Goal: Information Seeking & Learning: Learn about a topic

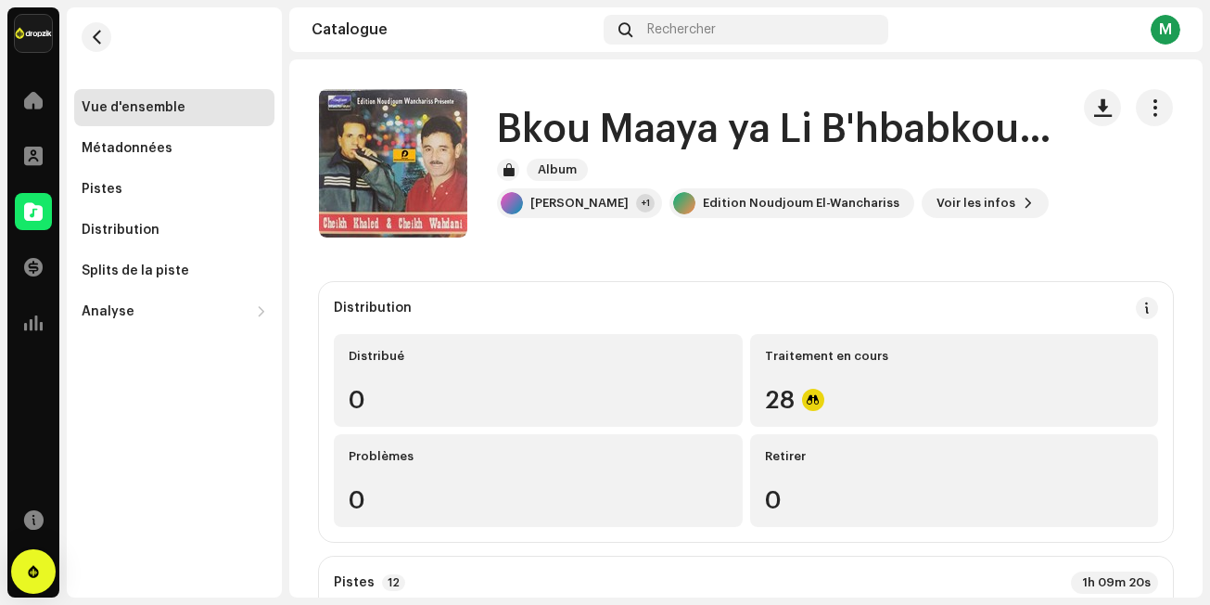
click at [219, 501] on div "Vue d'ensemble Métadonnées Pistes Distribution Splits de la piste Analyse Conso…" at bounding box center [174, 302] width 215 height 590
click at [92, 30] on span "button" at bounding box center [97, 37] width 14 height 15
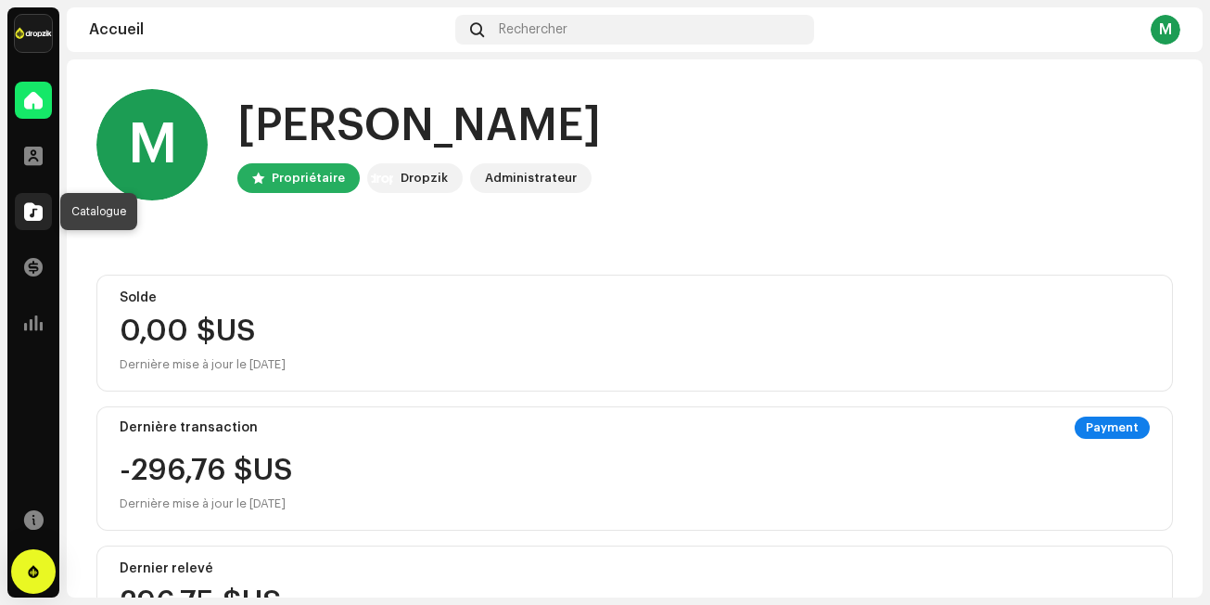
click at [27, 212] on span at bounding box center [33, 211] width 19 height 15
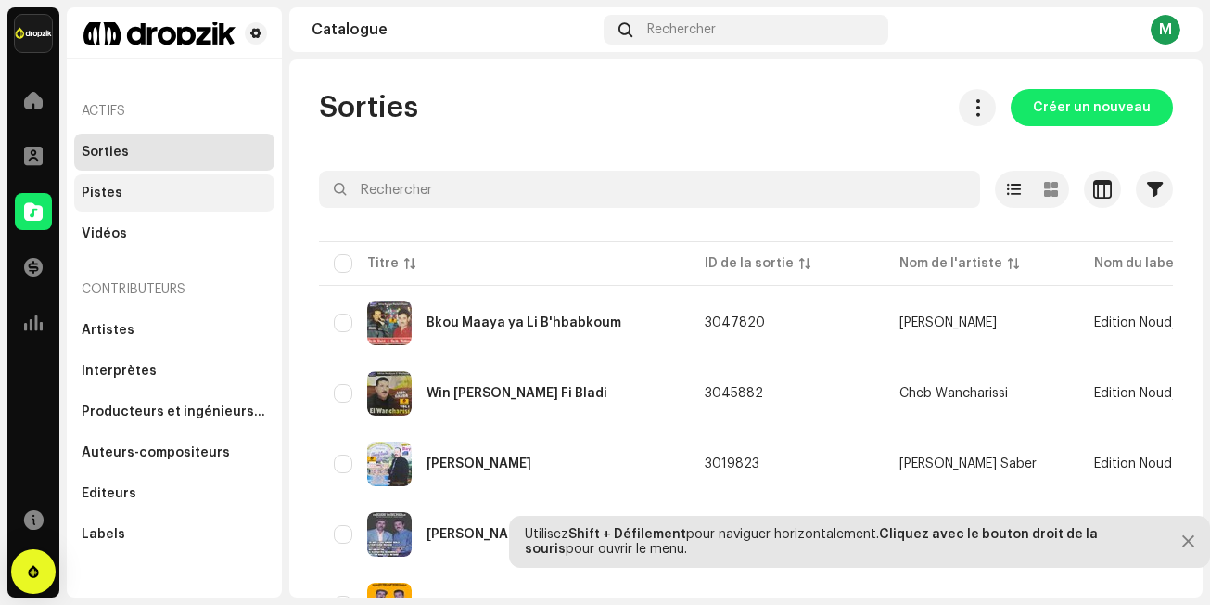
click at [97, 190] on div "Pistes" at bounding box center [102, 192] width 41 height 15
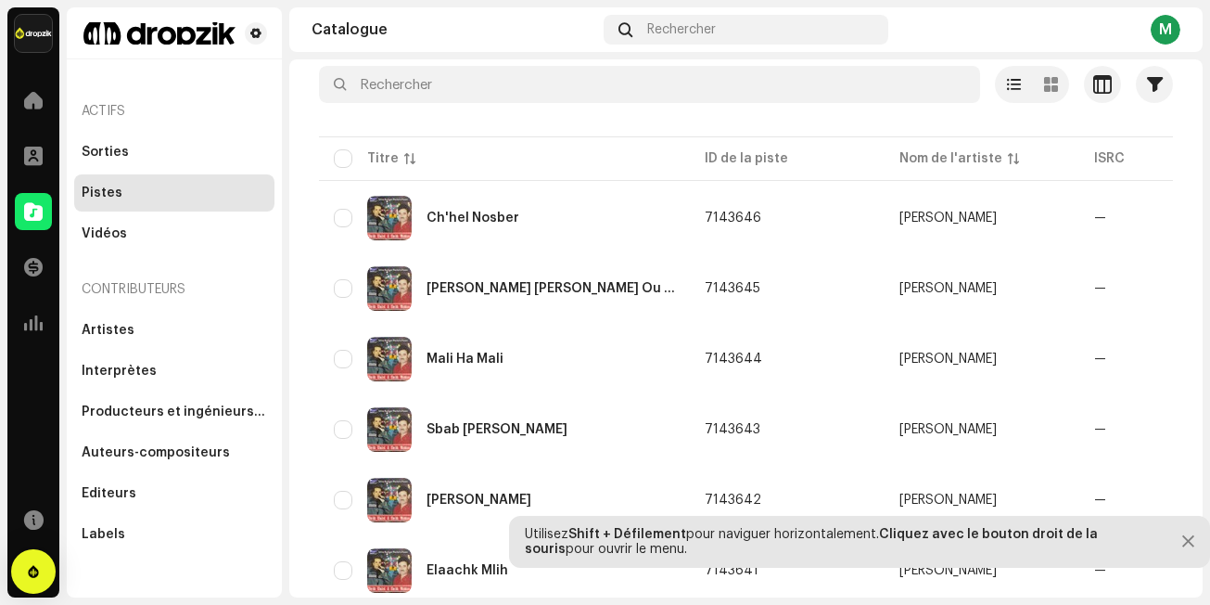
scroll to position [92, 0]
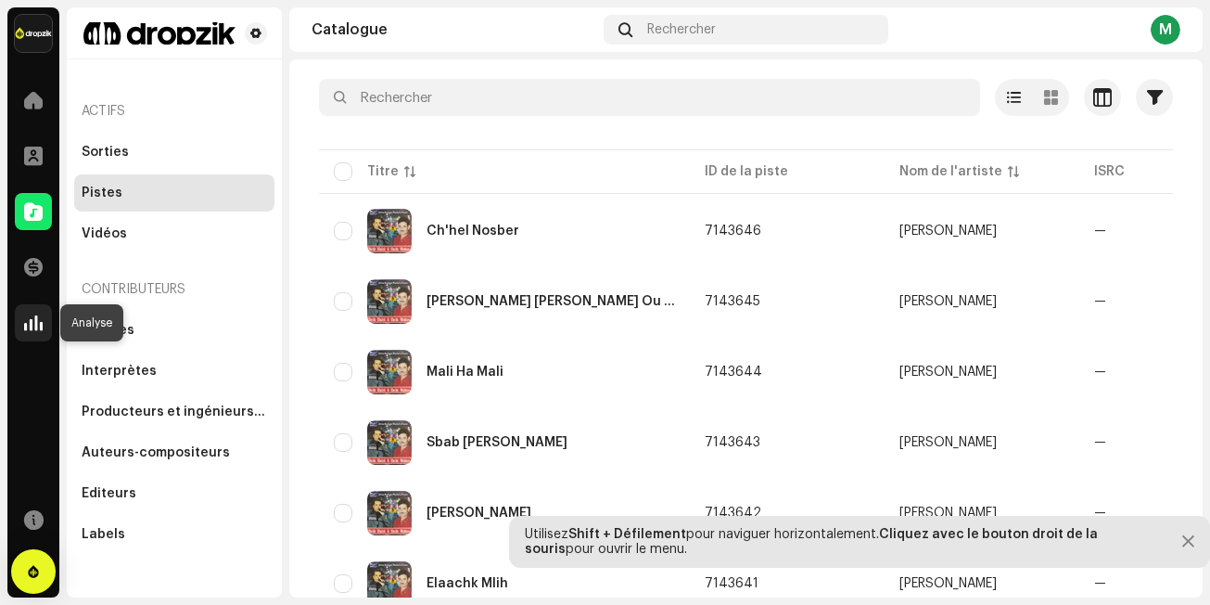
click at [32, 325] on span at bounding box center [33, 322] width 19 height 15
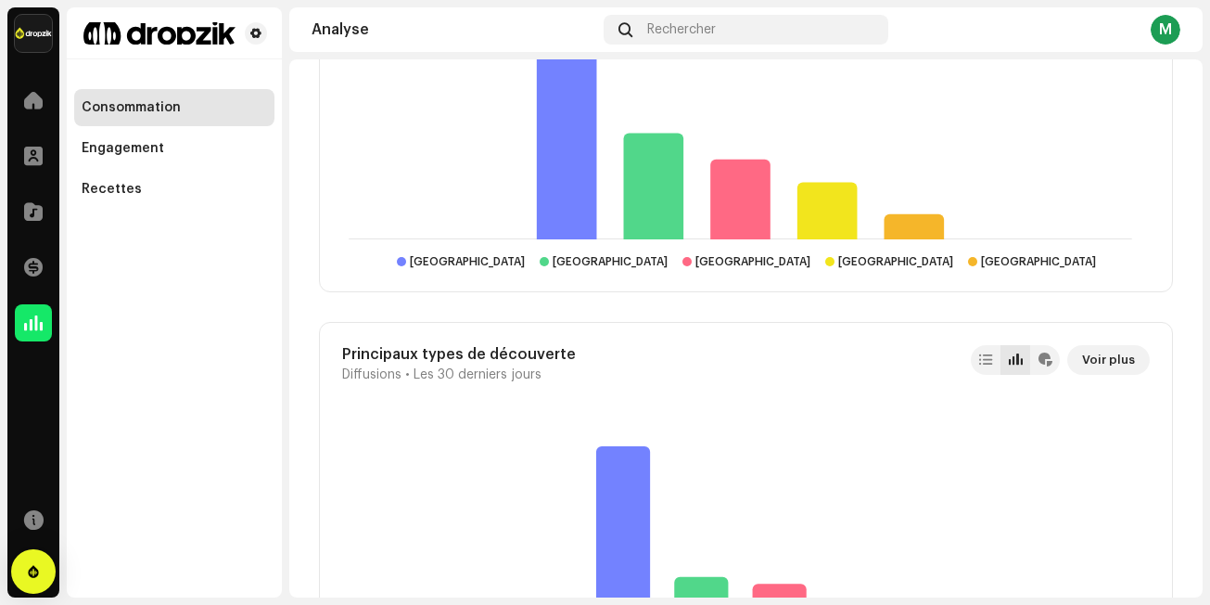
scroll to position [111, 0]
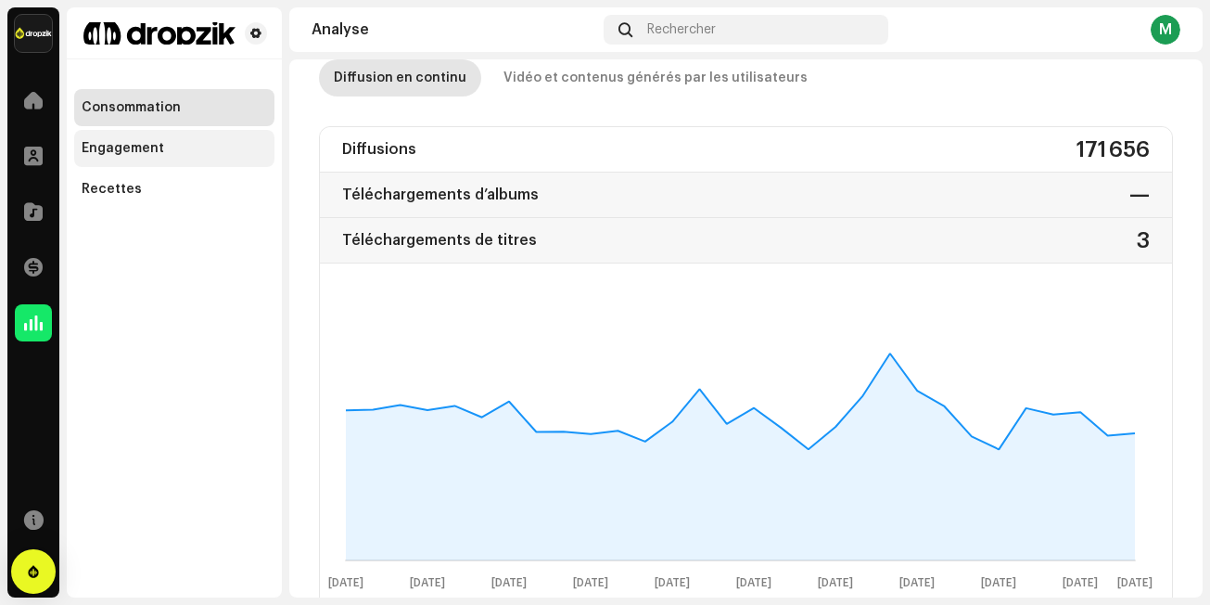
click at [135, 147] on div "Engagement" at bounding box center [123, 148] width 83 height 15
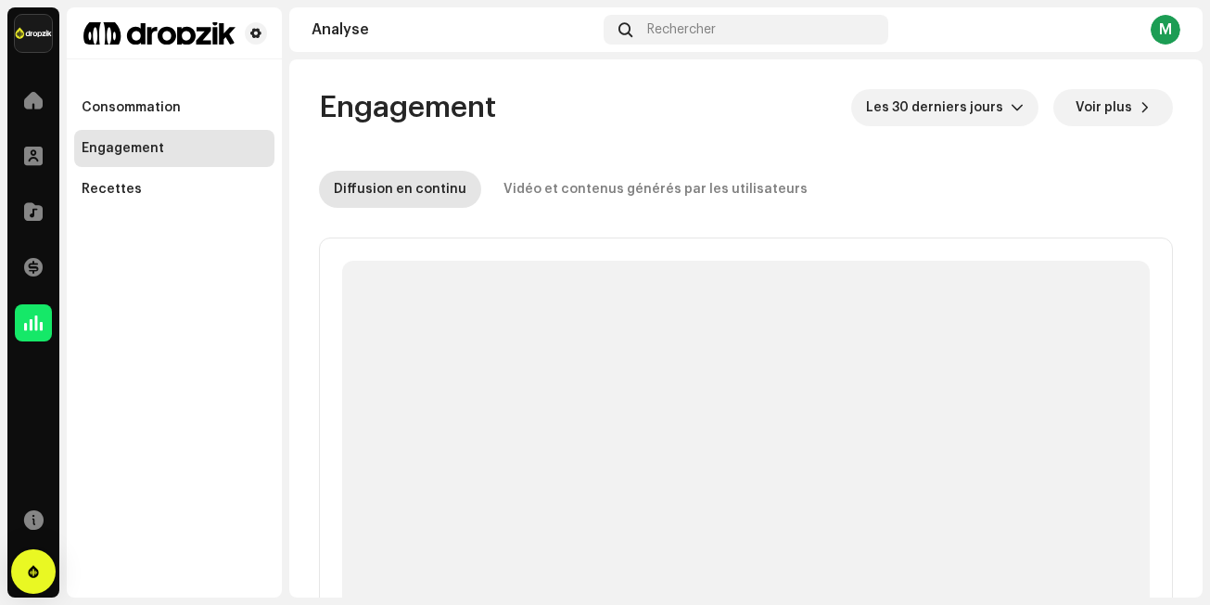
click at [825, 150] on re-o-engagement-dashboard-header "Engagement Les 30 derniers jours Voir plus Diffusion en continu Vidéo et conten…" at bounding box center [746, 140] width 854 height 163
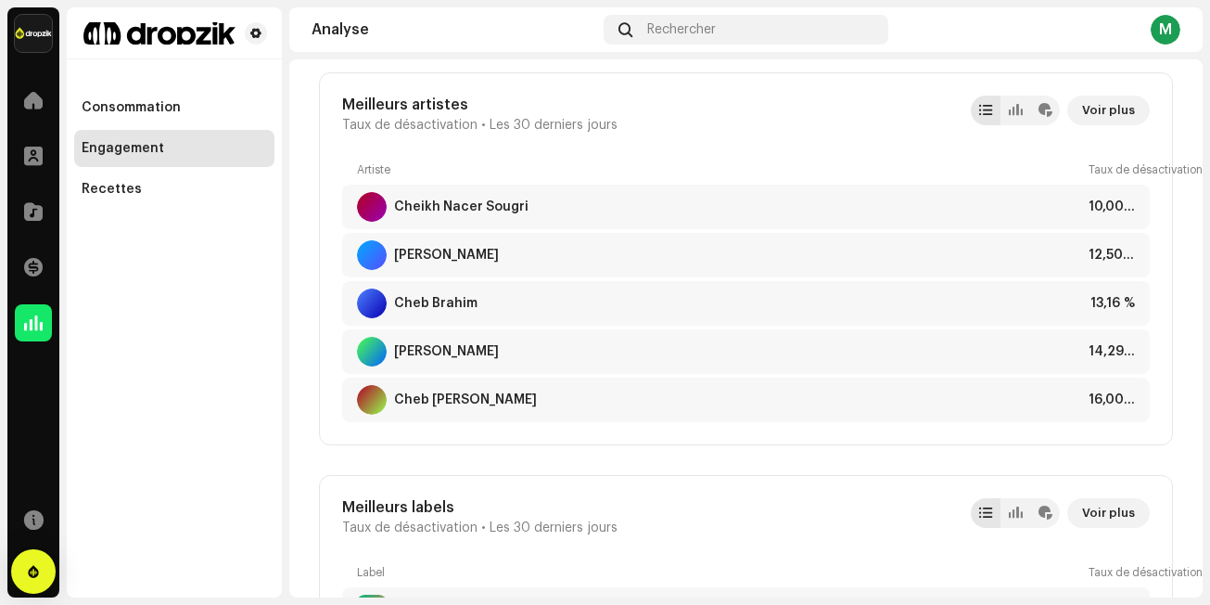
scroll to position [1540, 0]
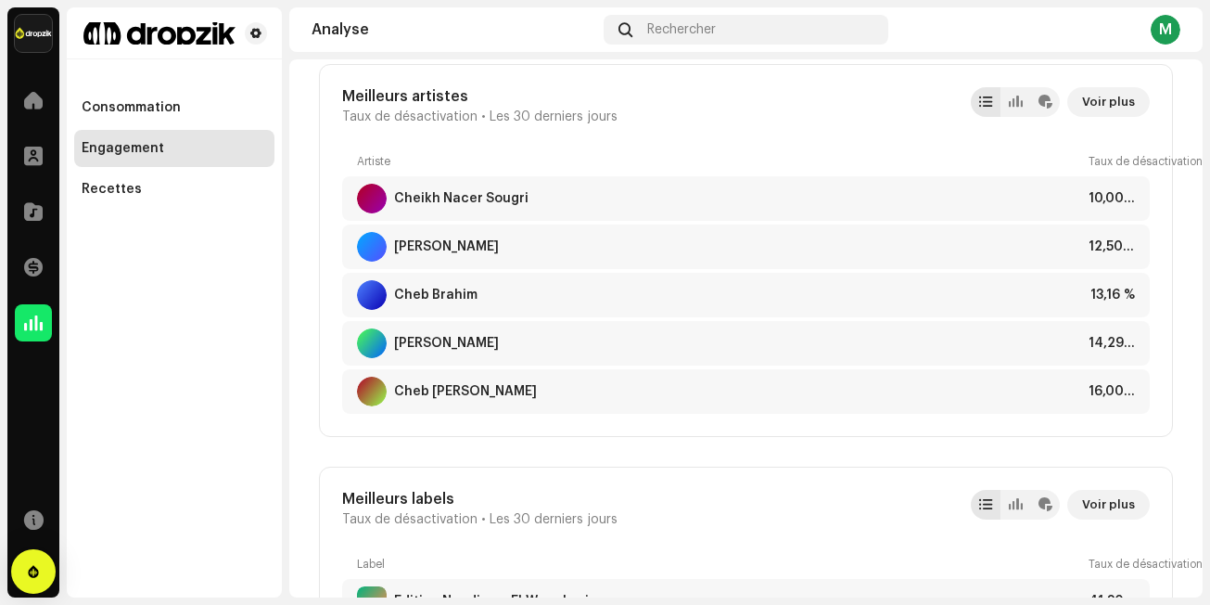
click at [1203, 262] on div "Edition Noudjoum El-Wancharis Accueil Profil Catalogue Transactions Analyse Res…" at bounding box center [605, 302] width 1210 height 605
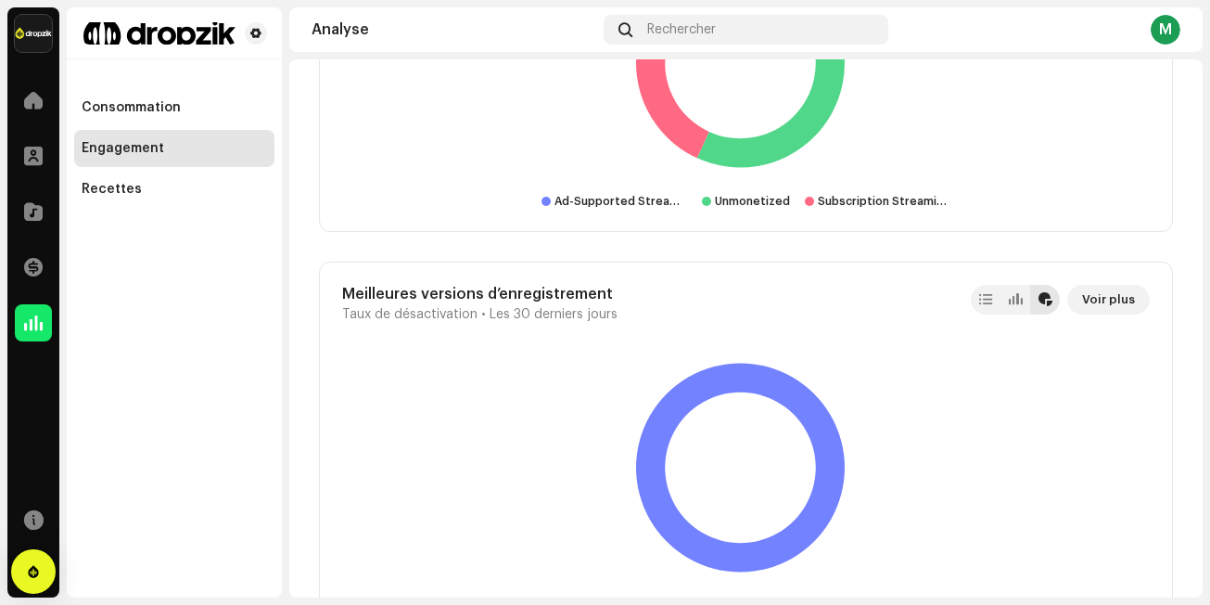
scroll to position [4449, 0]
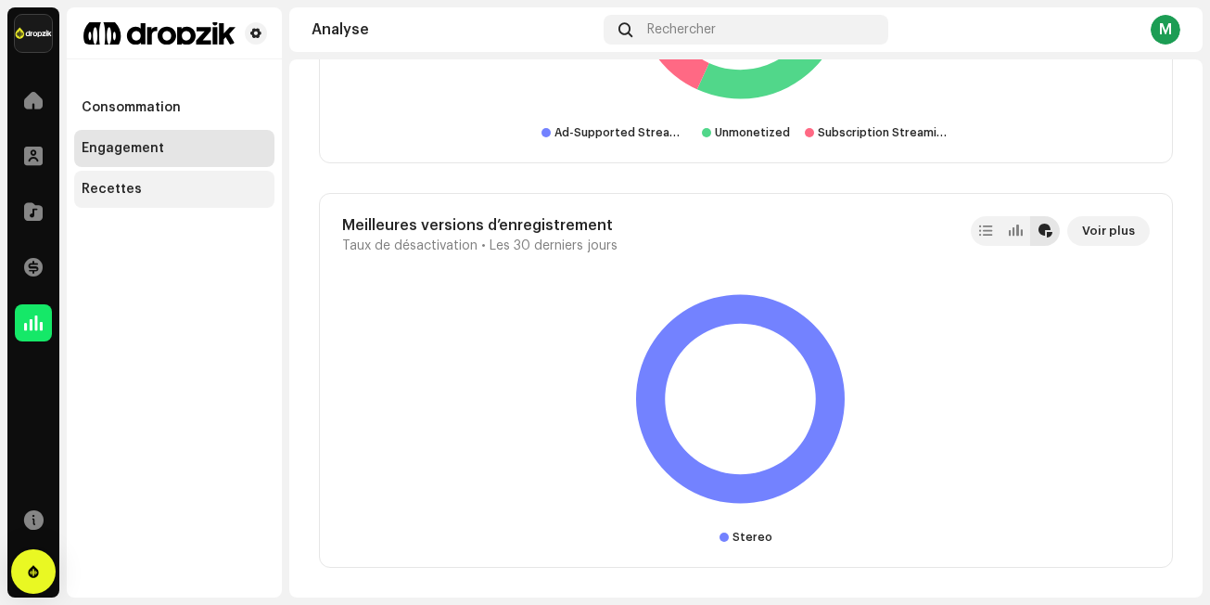
click at [96, 184] on div "Recettes" at bounding box center [112, 189] width 60 height 15
